Goal: Task Accomplishment & Management: Complete application form

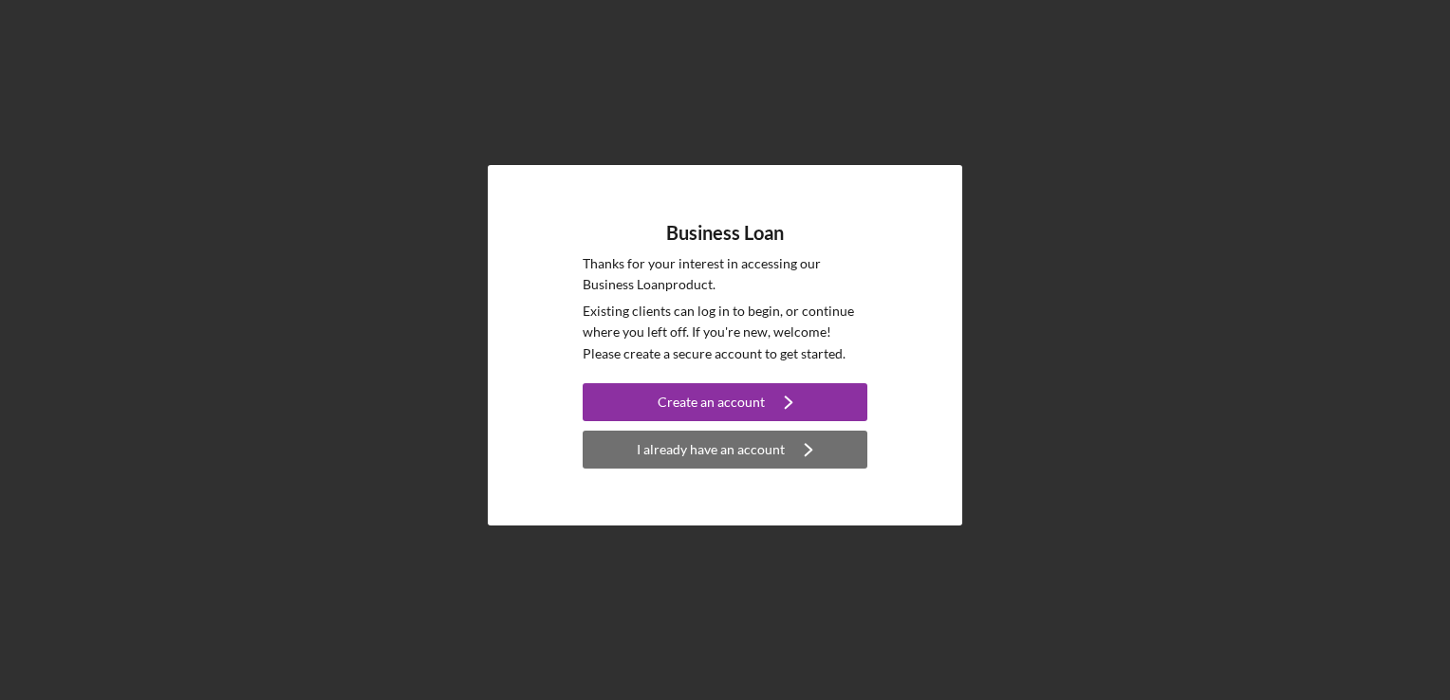
click at [718, 448] on div "I already have an account" at bounding box center [711, 450] width 148 height 38
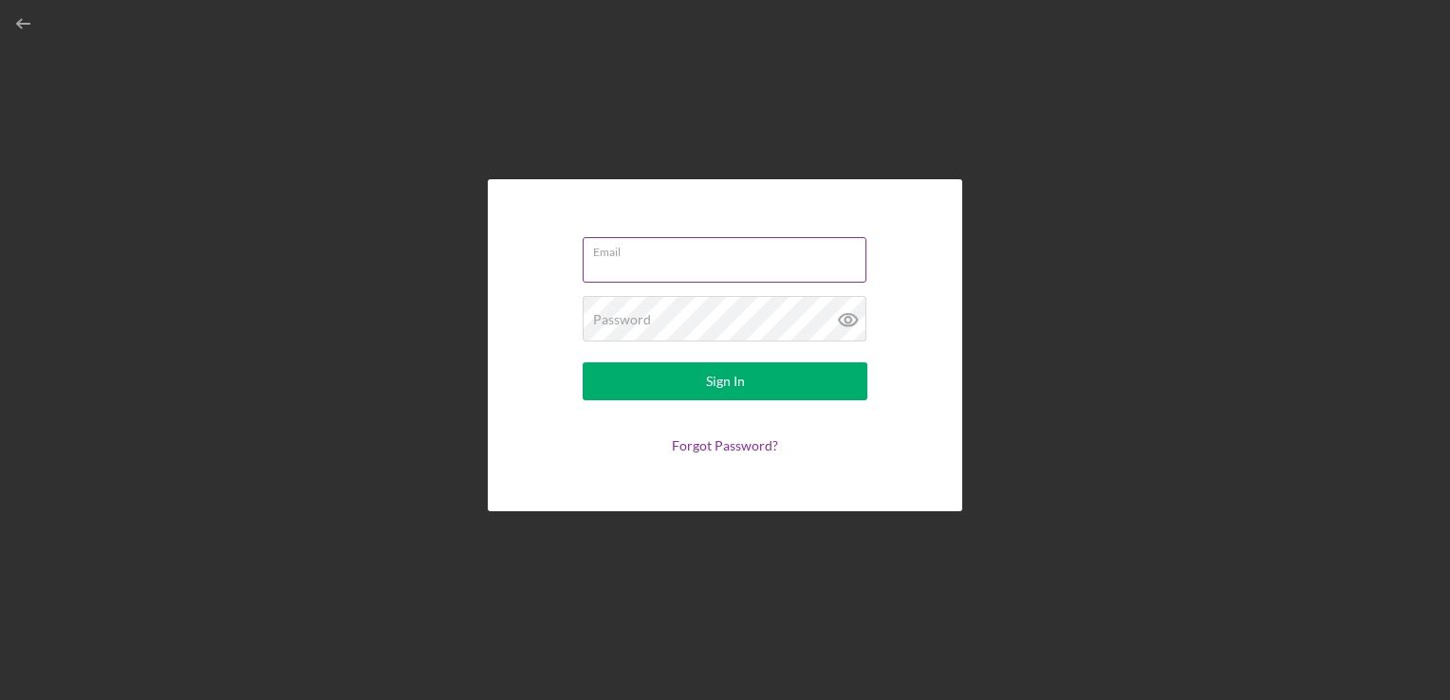
type input "[EMAIL_ADDRESS][PERSON_NAME][DOMAIN_NAME]"
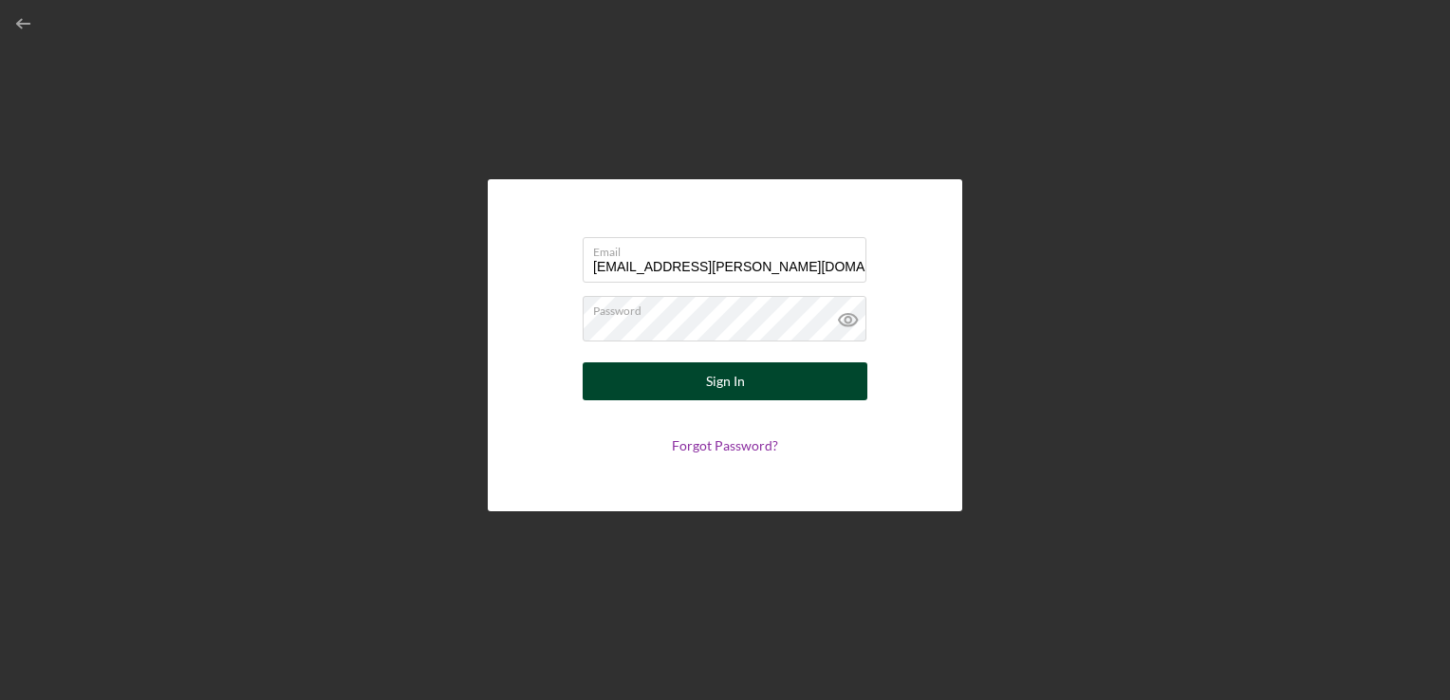
click at [759, 385] on button "Sign In" at bounding box center [725, 382] width 285 height 38
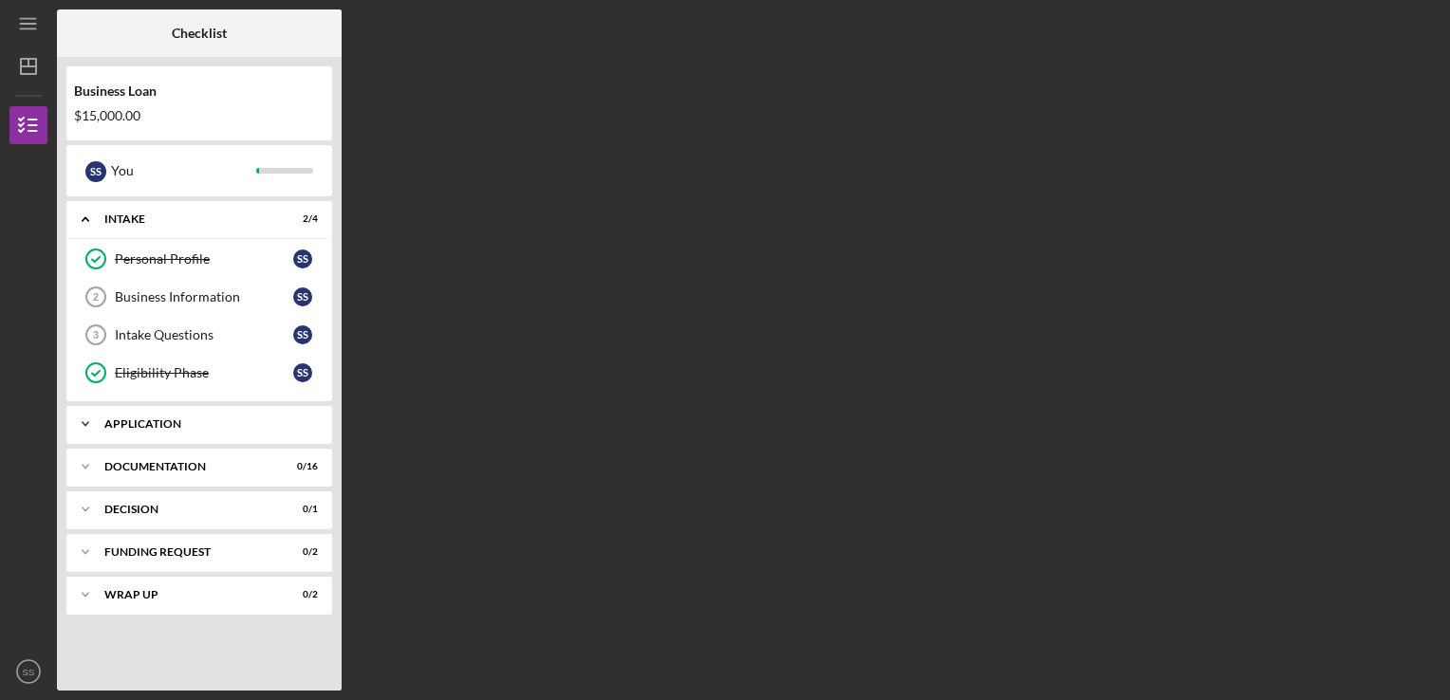
click at [224, 421] on div "Application" at bounding box center [206, 424] width 204 height 11
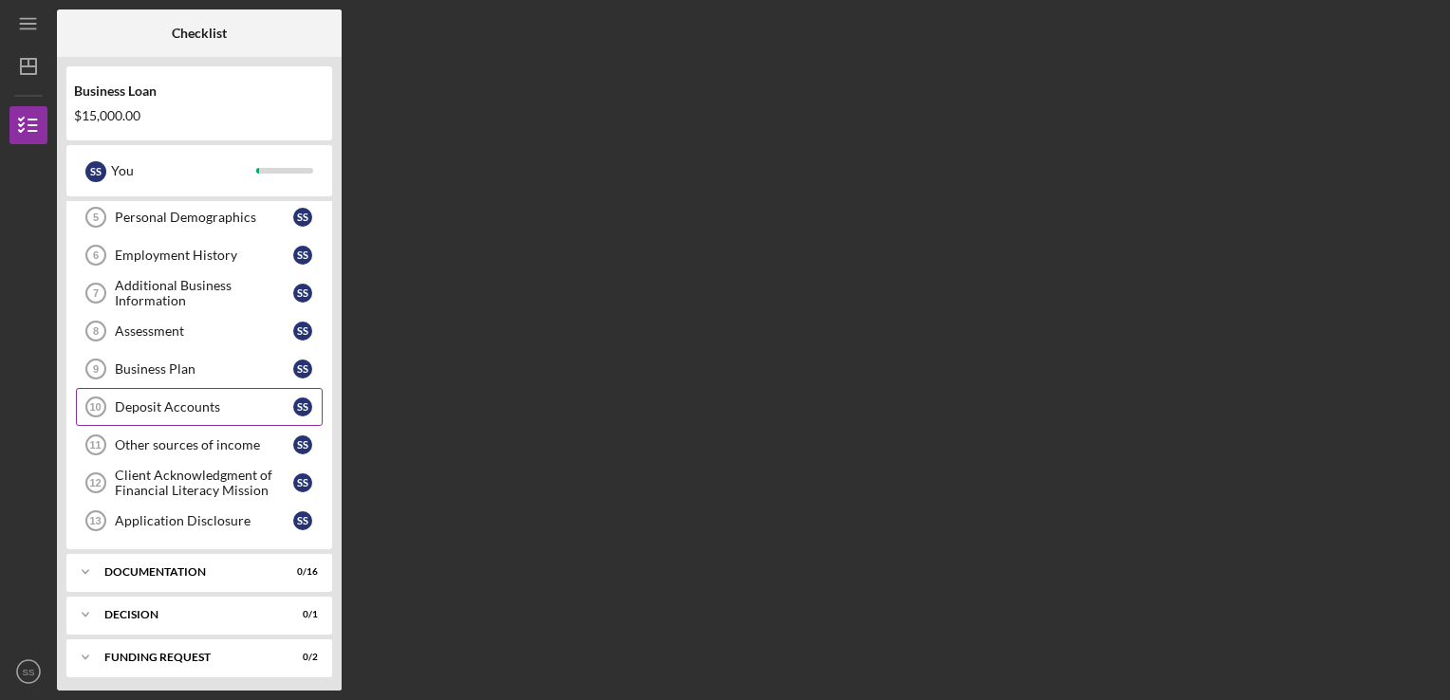
scroll to position [326, 0]
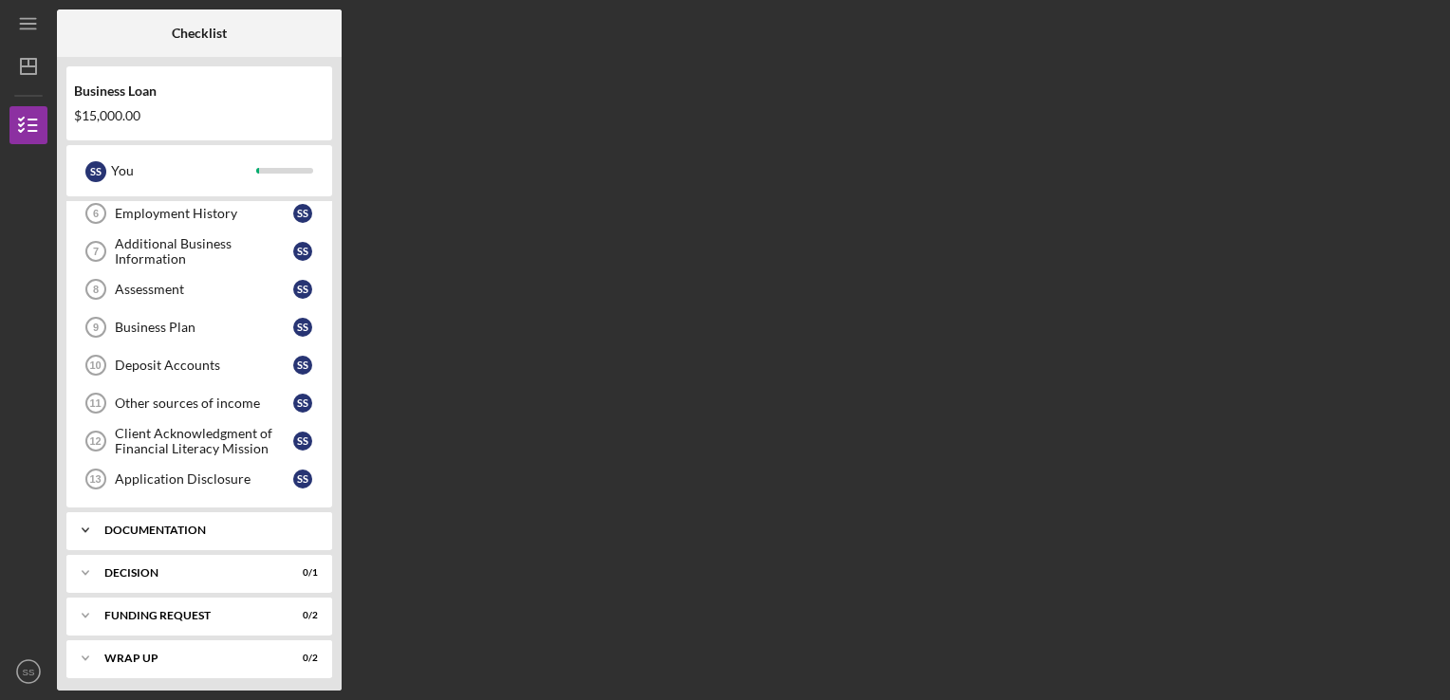
click at [167, 527] on div "Documentation" at bounding box center [206, 530] width 204 height 11
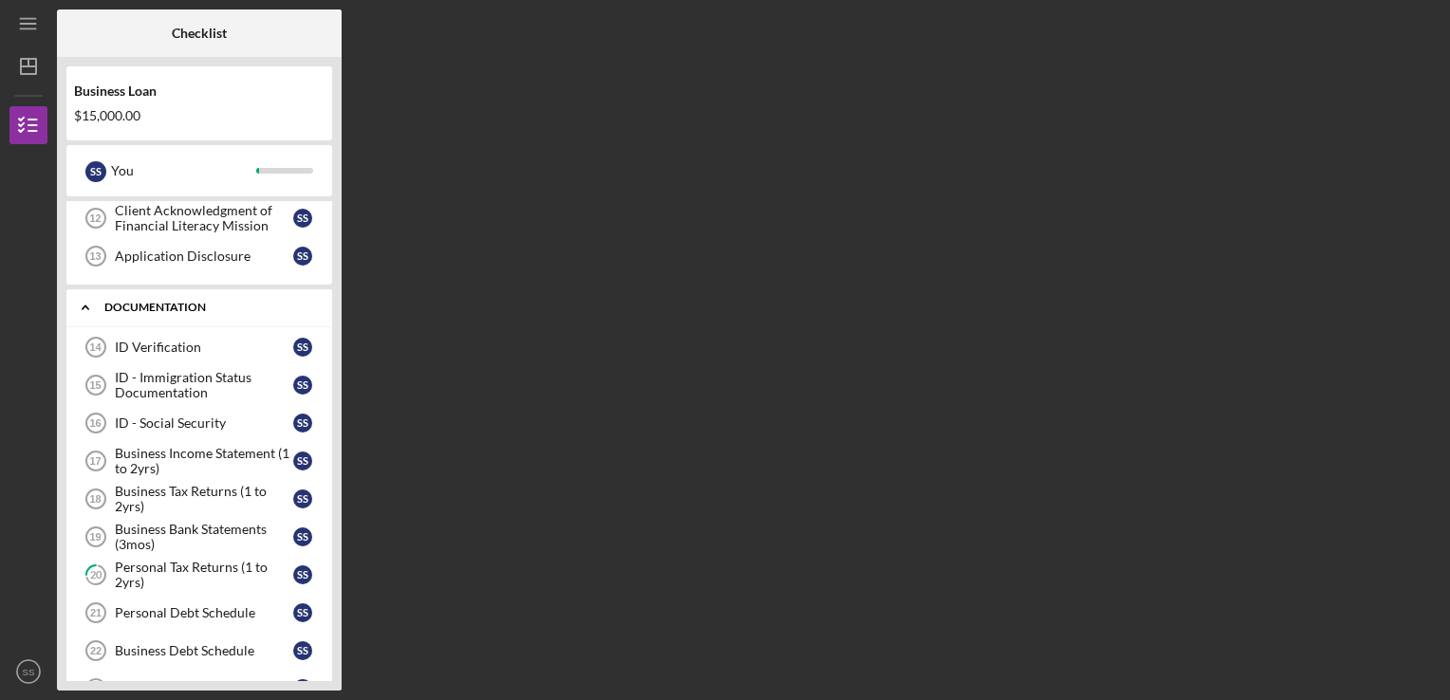
scroll to position [611, 0]
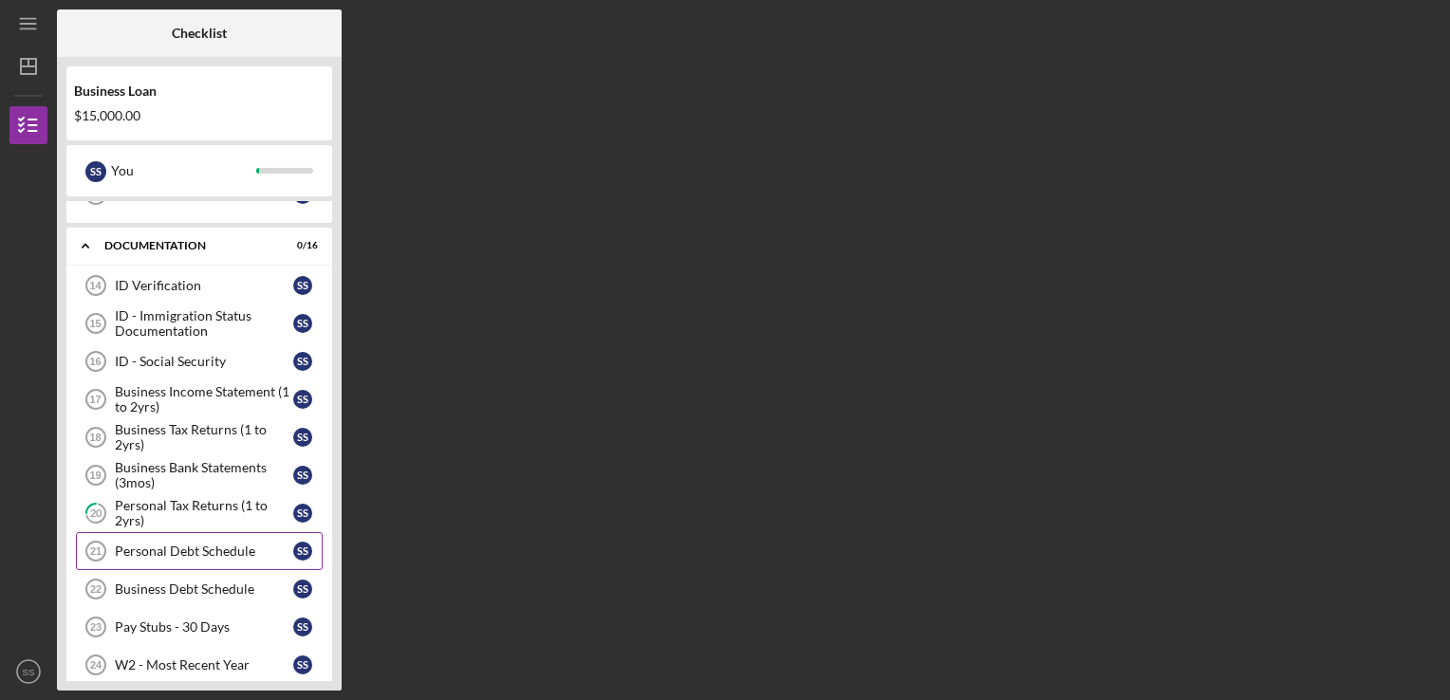
click at [192, 545] on div "Personal Debt Schedule" at bounding box center [204, 551] width 178 height 15
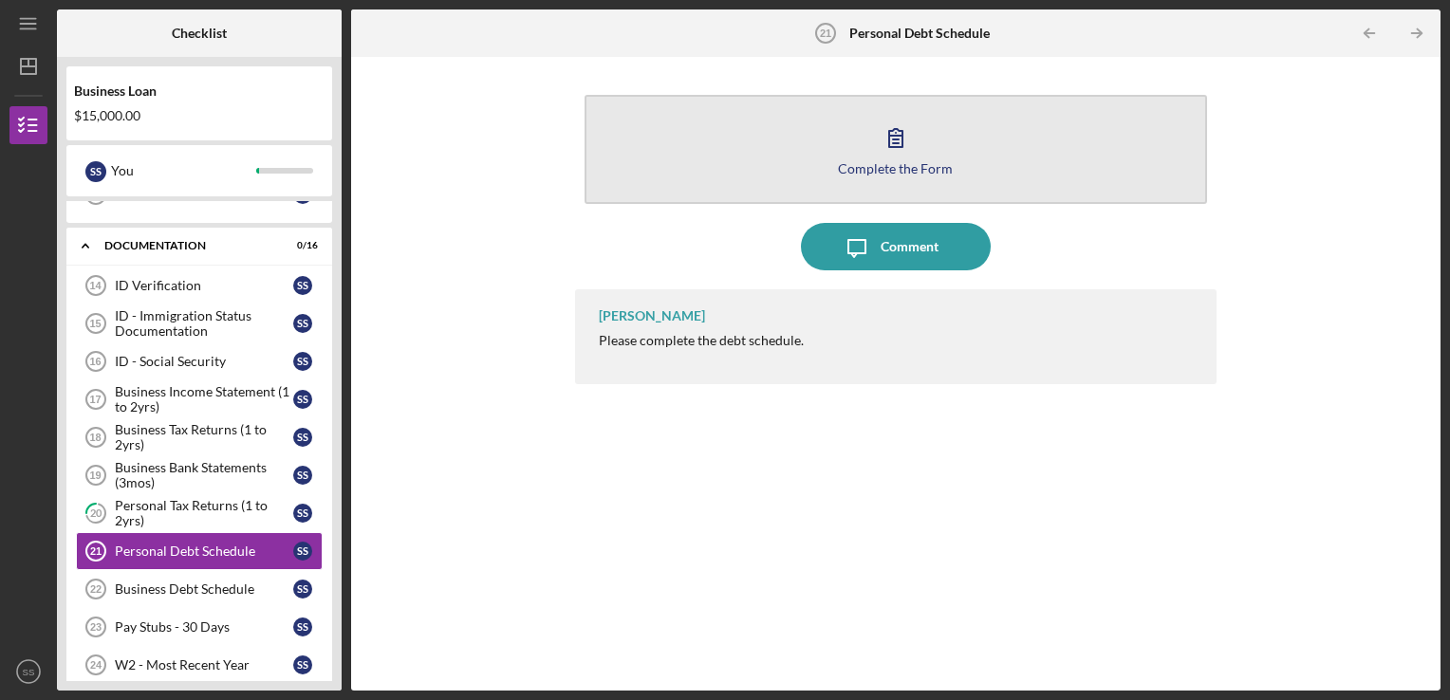
click at [895, 167] on div "Complete the Form" at bounding box center [895, 168] width 115 height 14
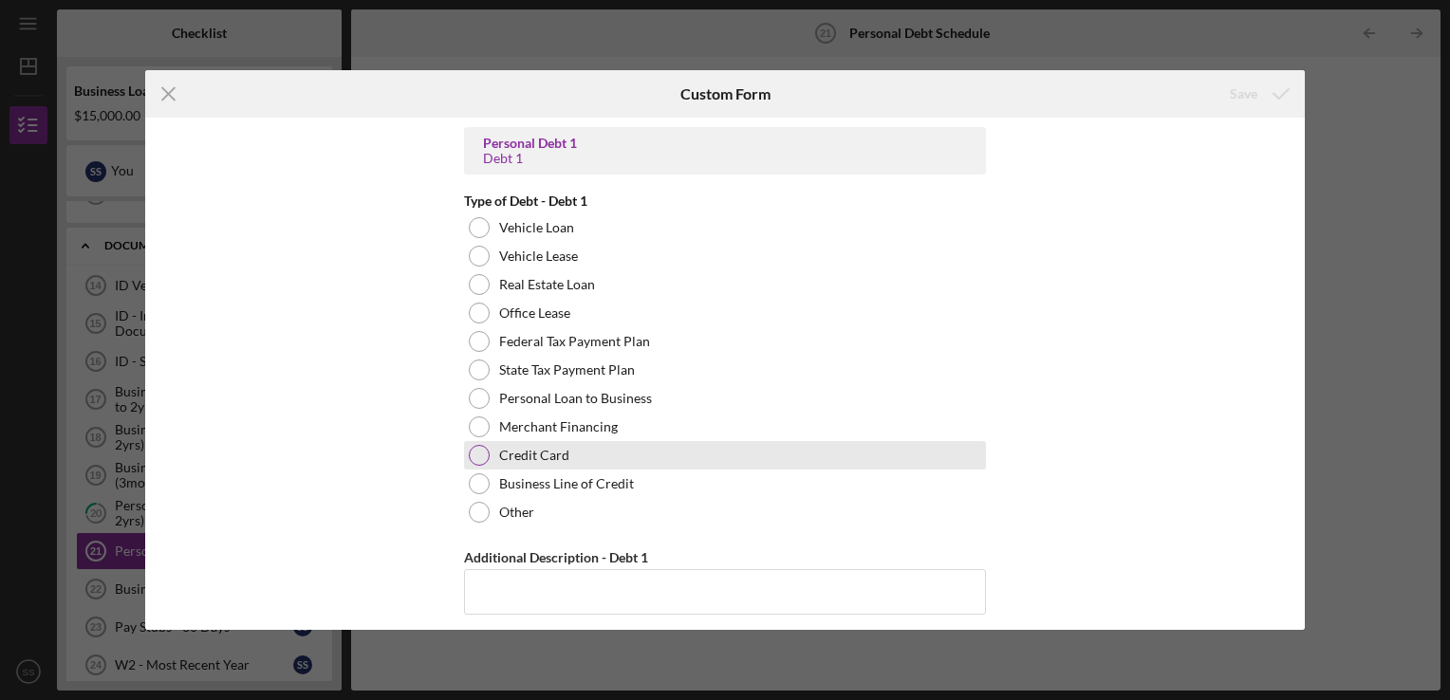
click at [474, 451] on div at bounding box center [479, 455] width 21 height 21
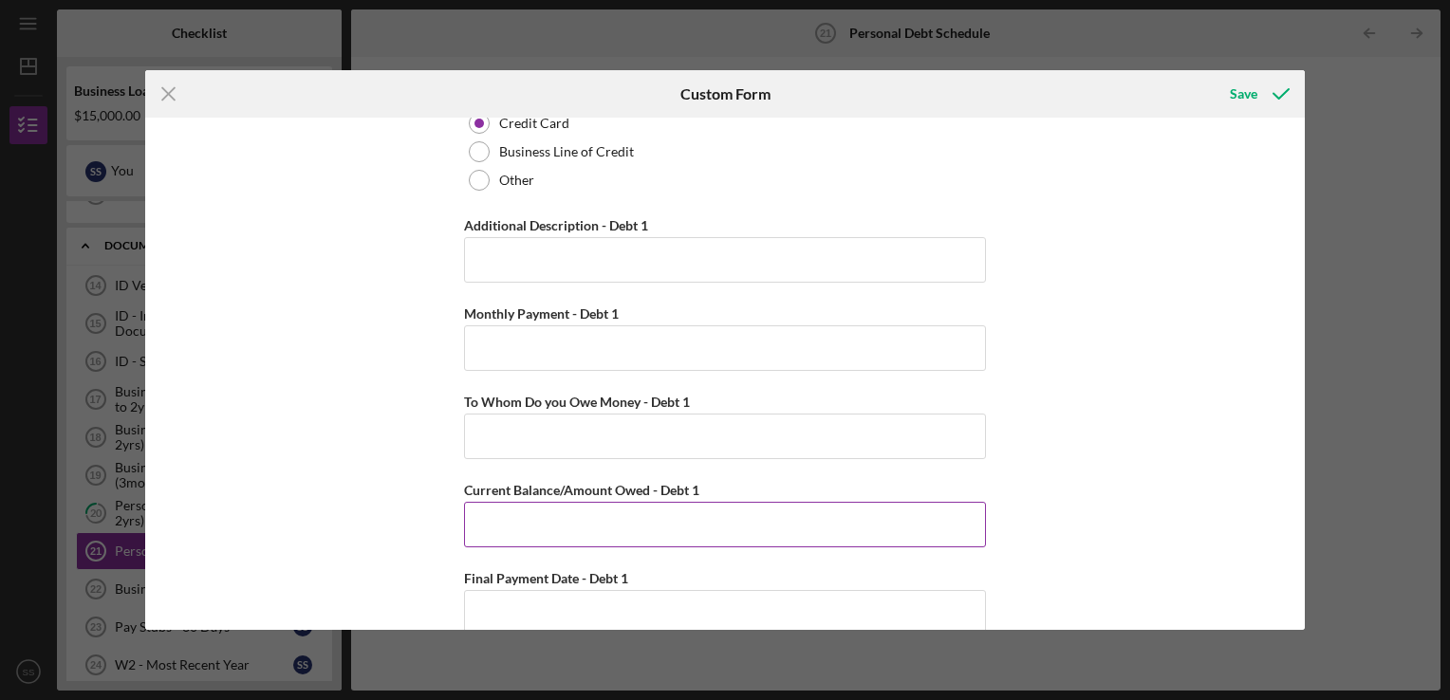
scroll to position [380, 0]
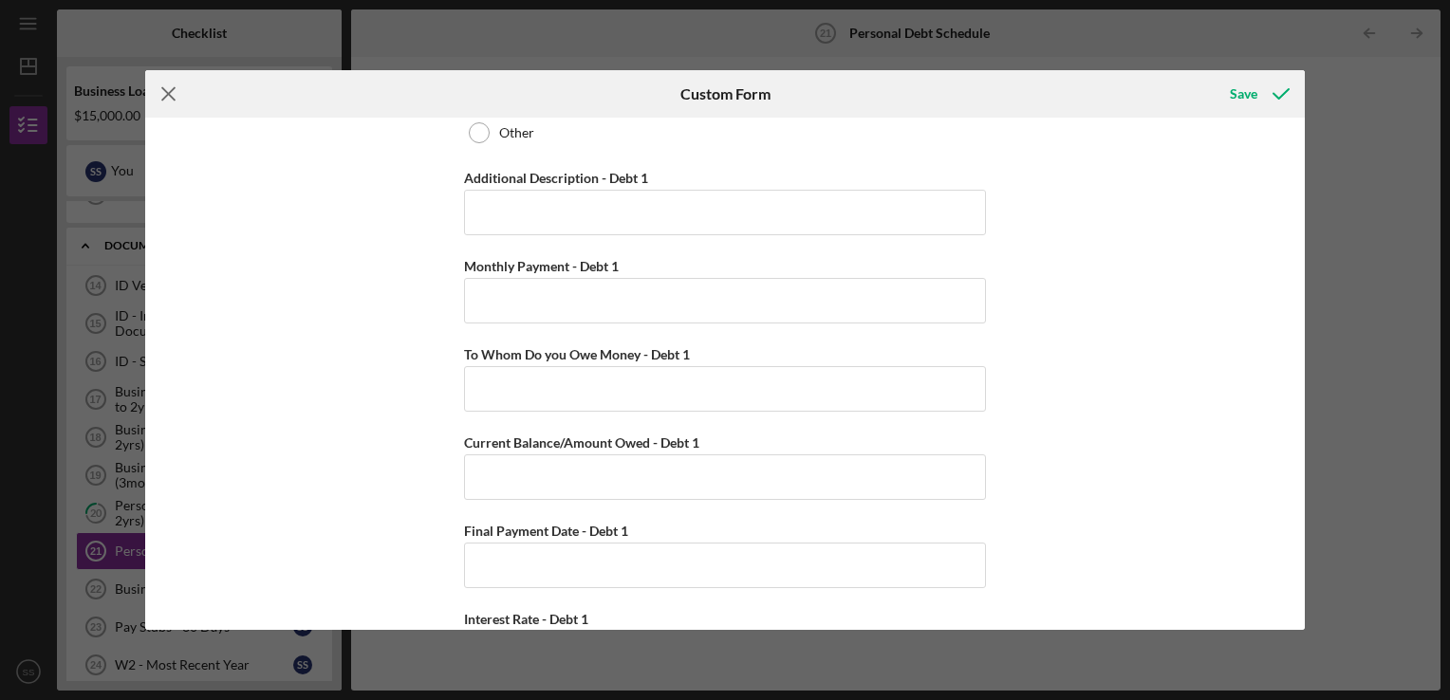
click at [161, 94] on icon "Icon/Menu Close" at bounding box center [168, 93] width 47 height 47
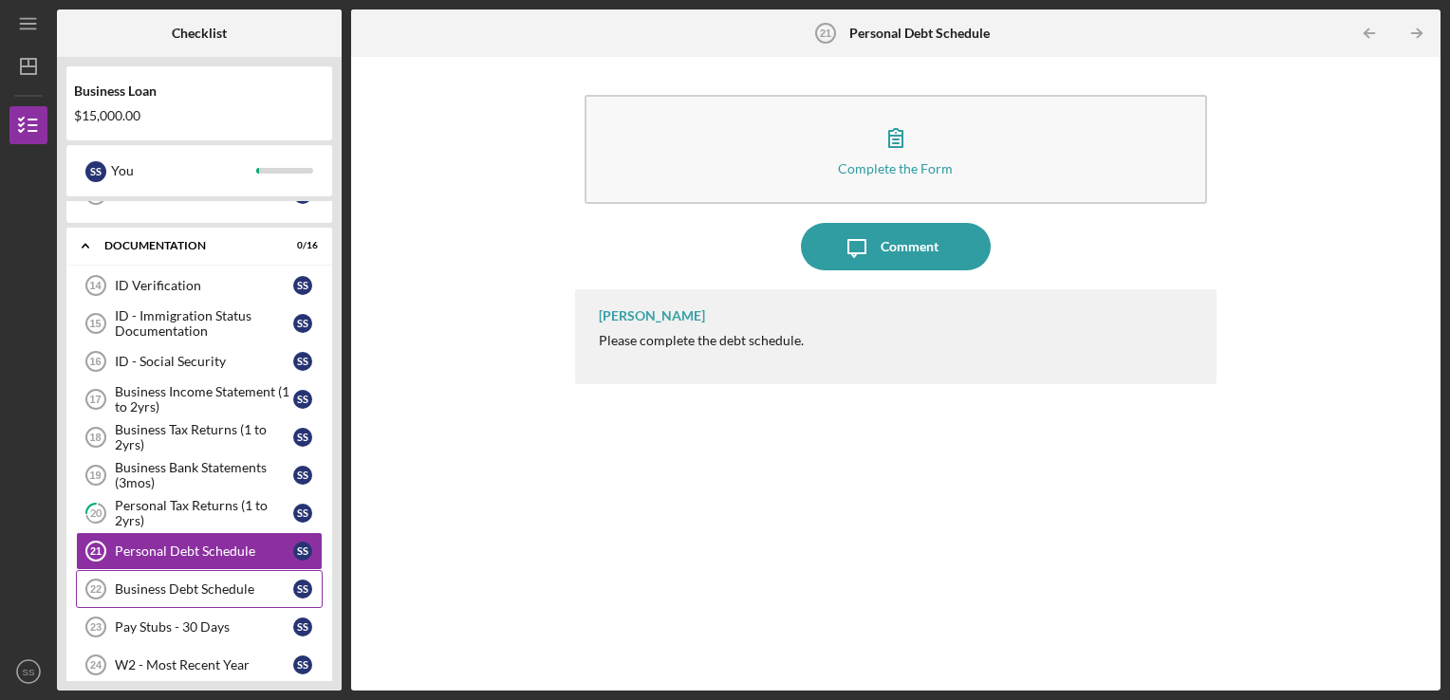
click at [207, 582] on div "Business Debt Schedule" at bounding box center [204, 589] width 178 height 15
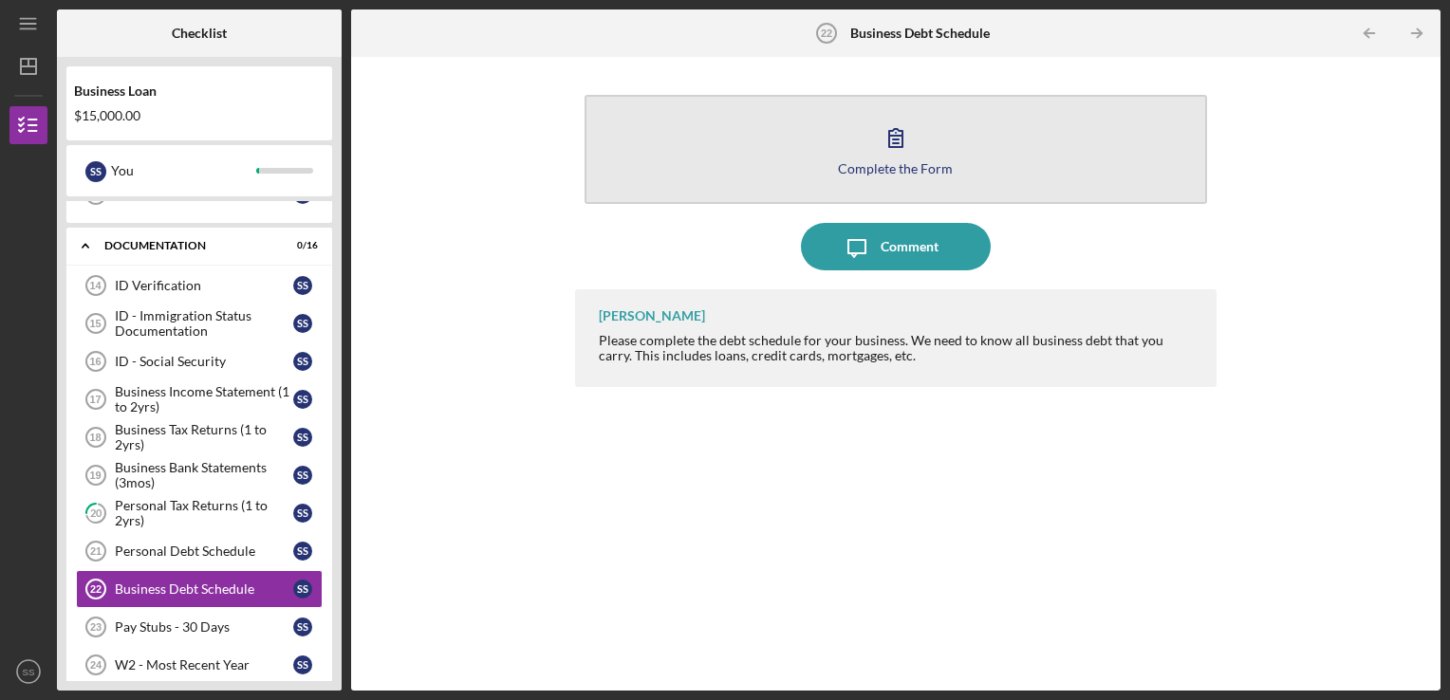
click at [881, 177] on button "Complete the Form Form" at bounding box center [897, 149] width 624 height 109
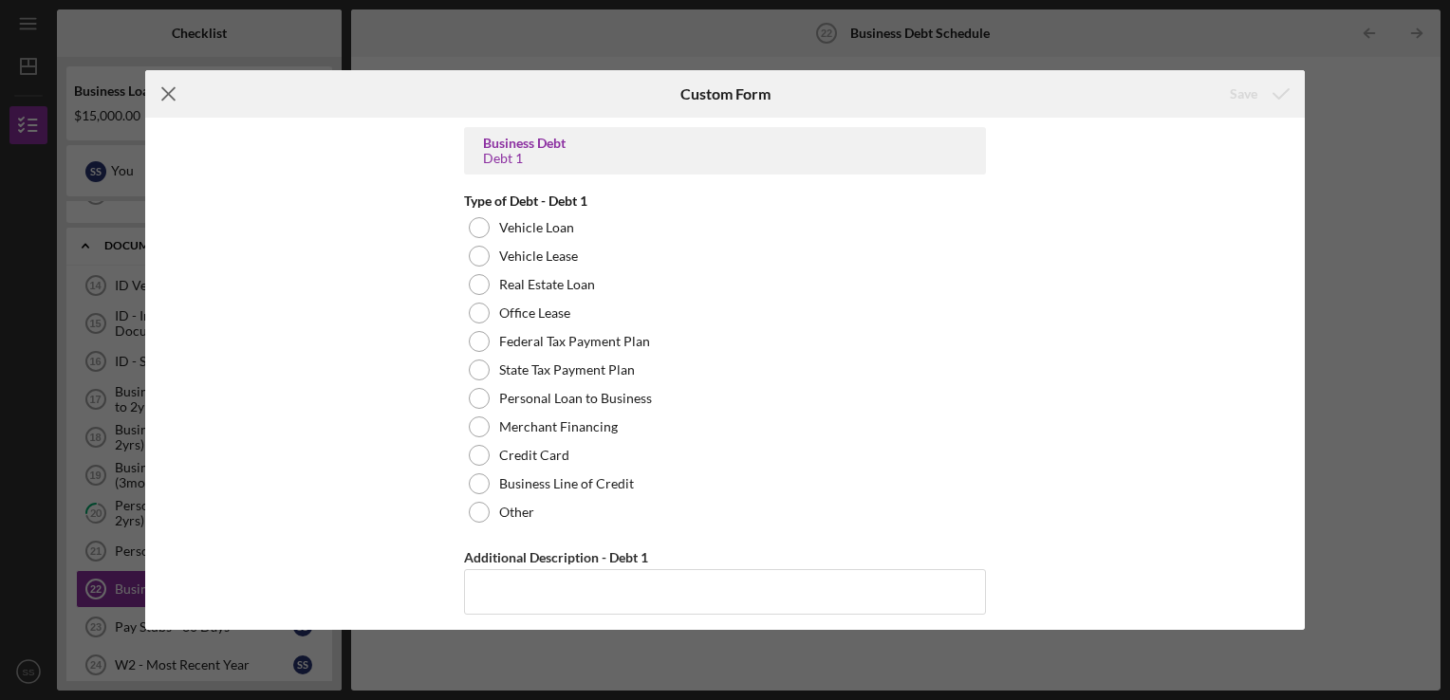
click at [167, 85] on icon "Icon/Menu Close" at bounding box center [168, 93] width 47 height 47
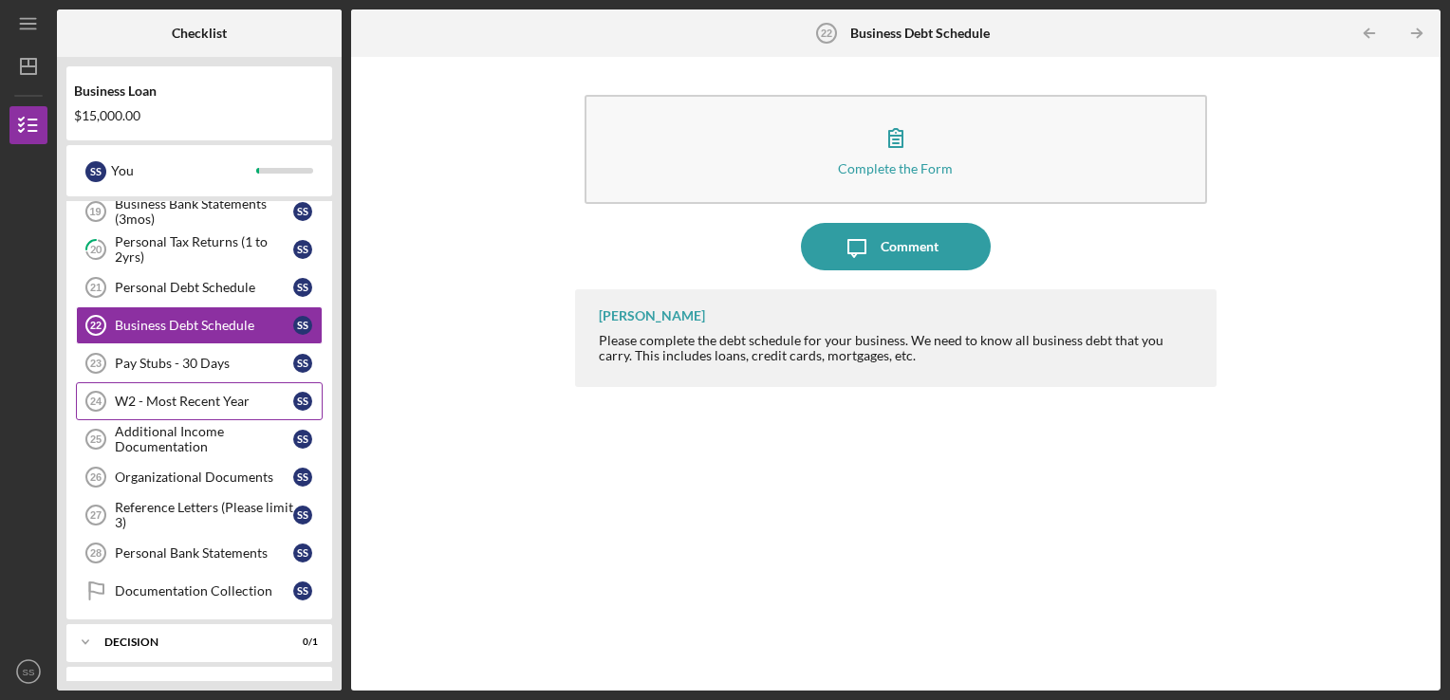
scroll to position [896, 0]
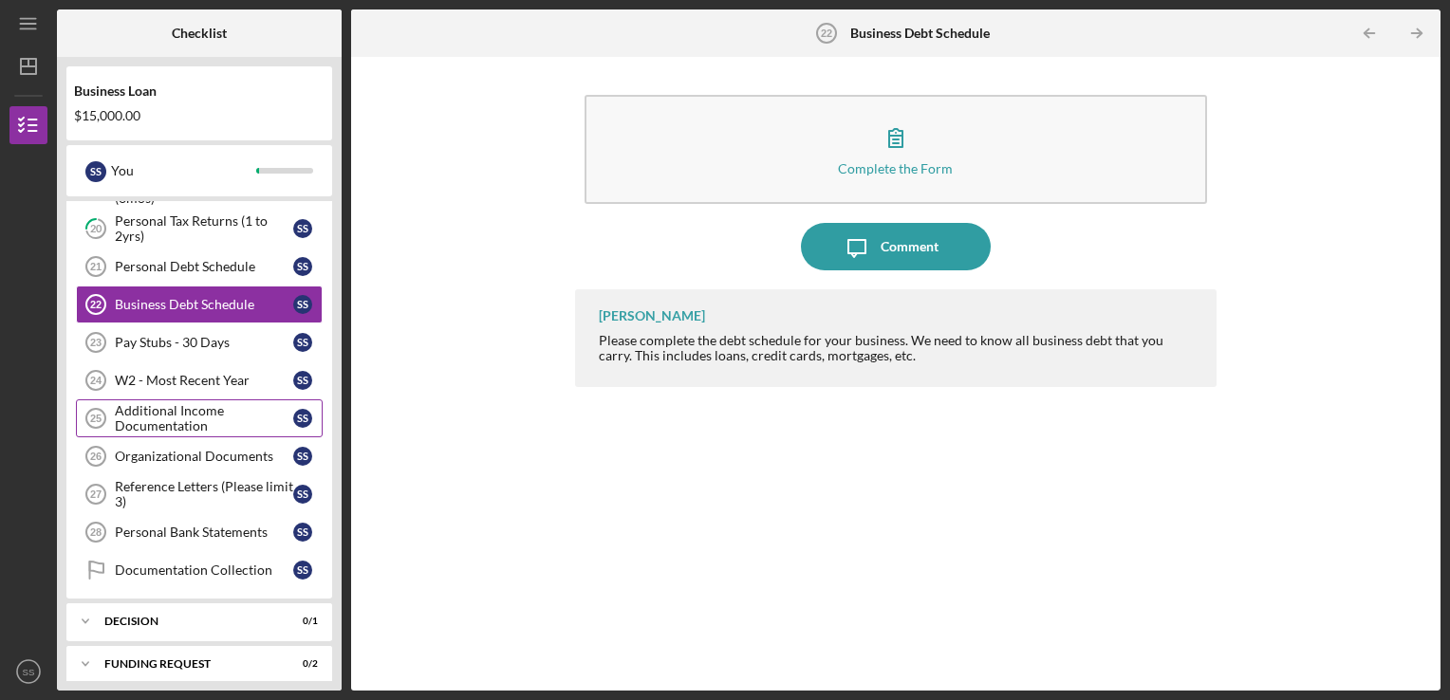
click at [186, 403] on div "Additional Income Documentation" at bounding box center [204, 418] width 178 height 30
